Goal: Information Seeking & Learning: Check status

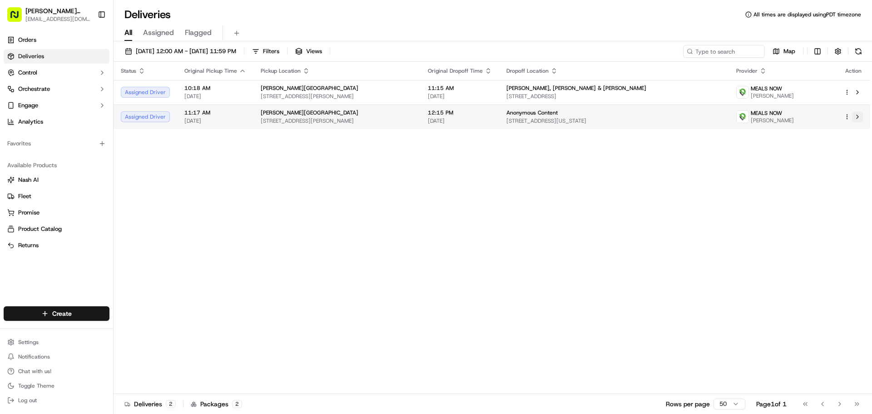
click at [857, 114] on button at bounding box center [857, 116] width 11 height 11
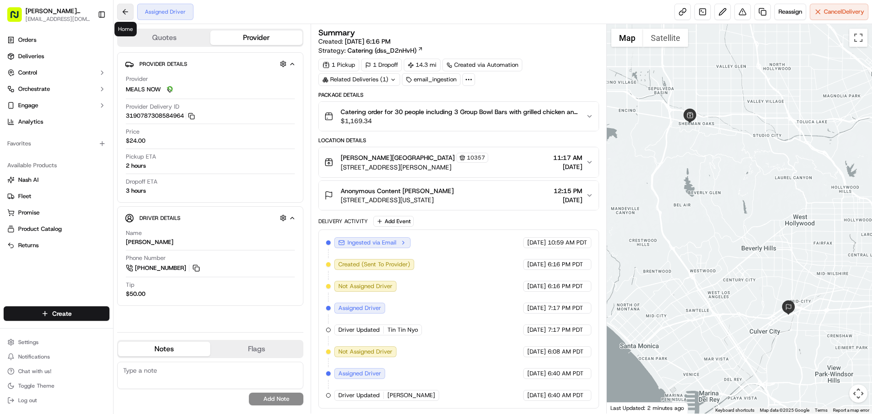
click at [123, 12] on button at bounding box center [125, 12] width 16 height 16
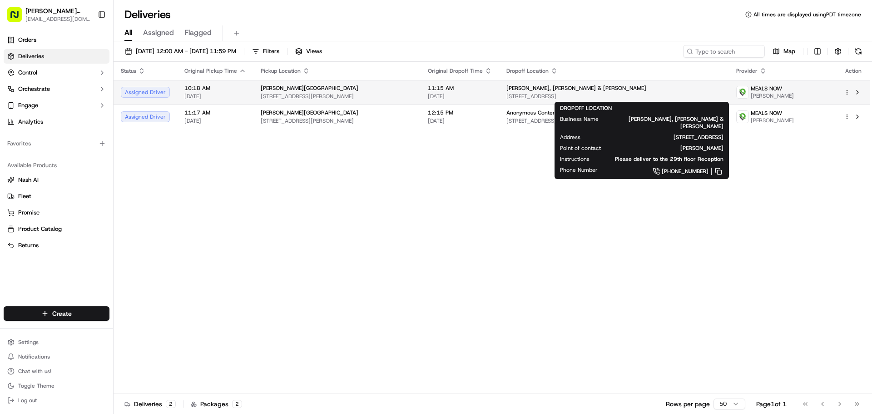
click at [660, 94] on span "[STREET_ADDRESS]" at bounding box center [613, 96] width 215 height 7
